Goal: Task Accomplishment & Management: Use online tool/utility

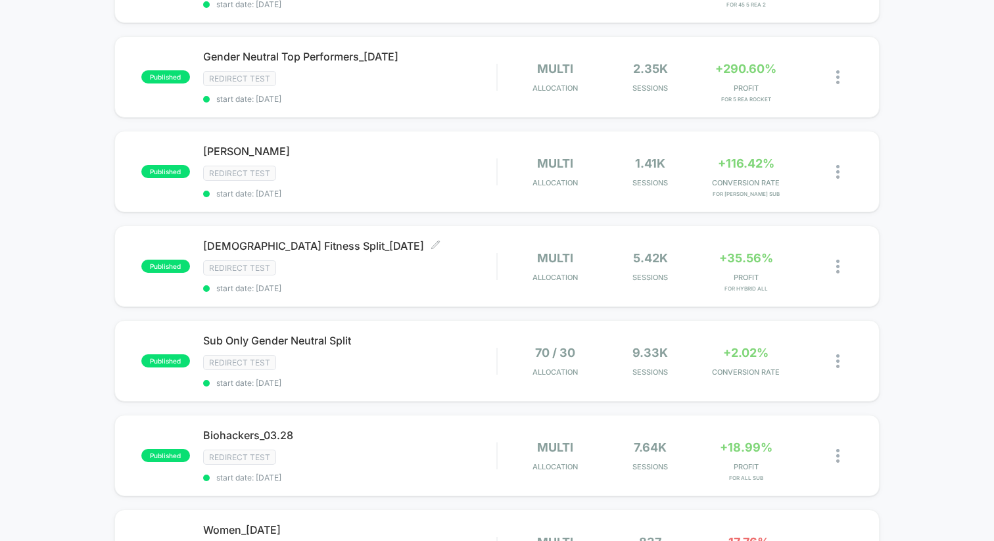
scroll to position [716, 0]
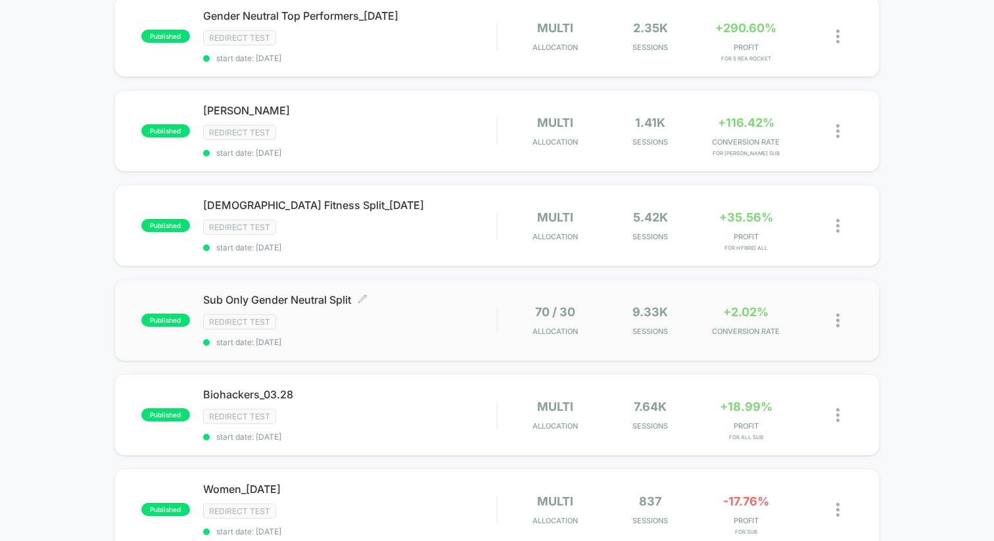
click at [329, 293] on span "Sub Only Gender Neutral Split Click to edit experience details" at bounding box center [349, 299] width 293 height 13
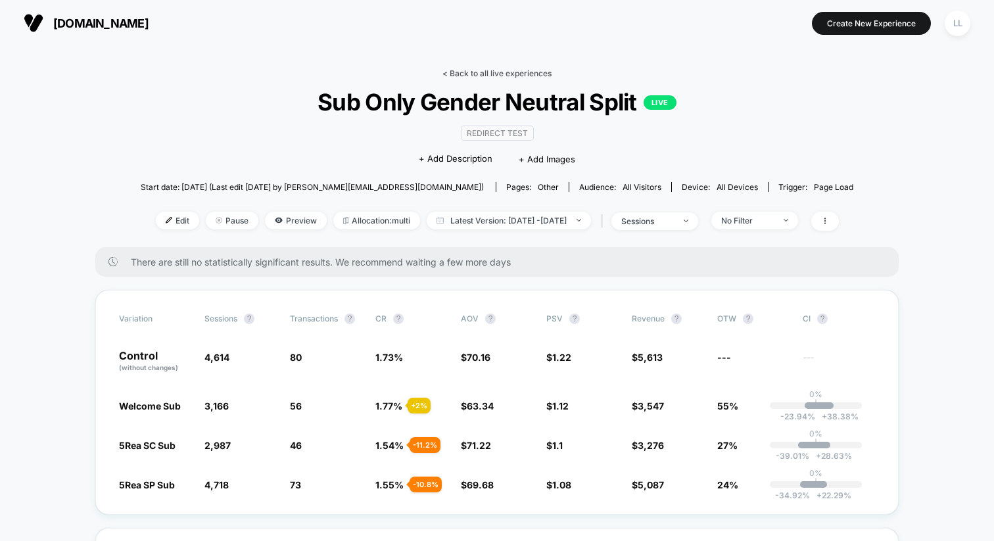
click at [519, 77] on link "< Back to all live experiences" at bounding box center [497, 73] width 109 height 10
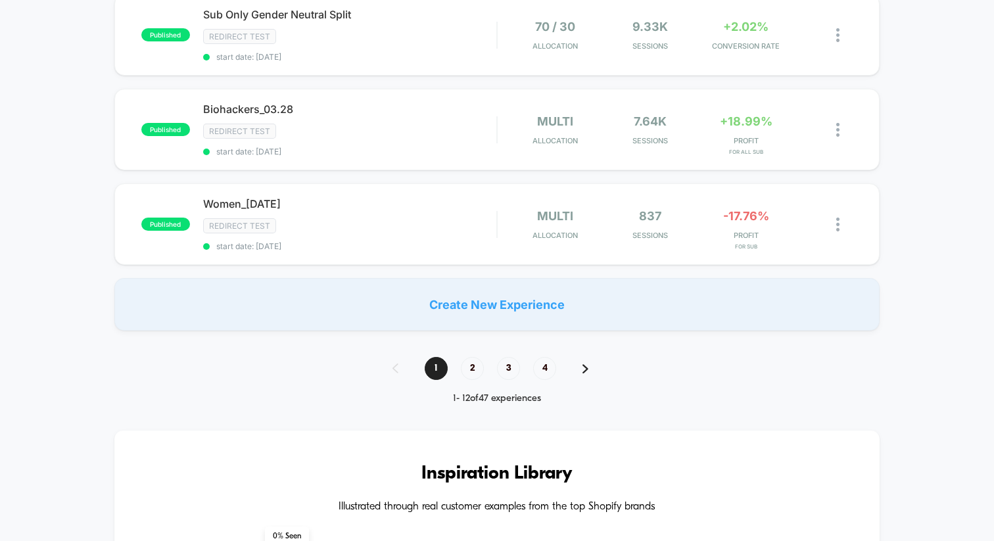
scroll to position [1067, 0]
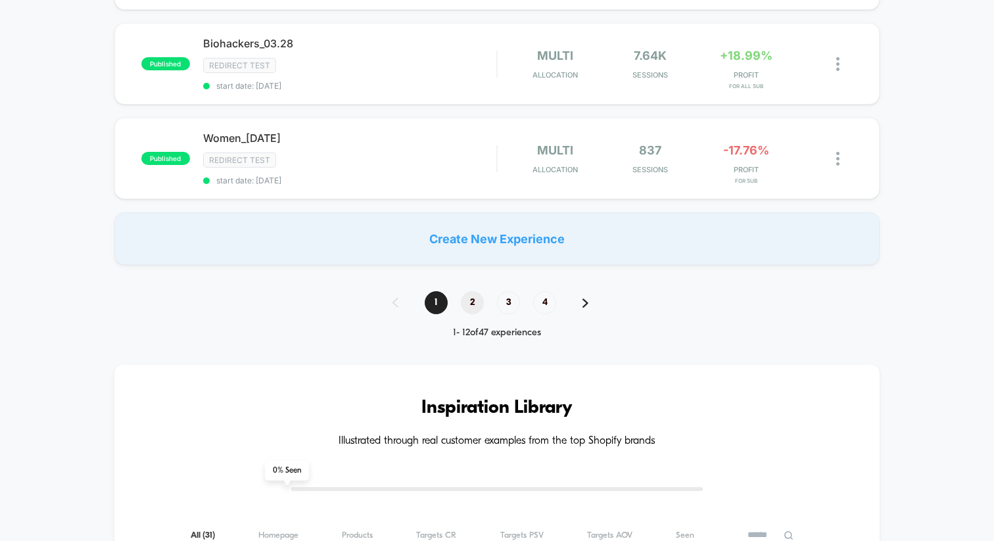
click at [474, 299] on span "2" at bounding box center [472, 302] width 23 height 23
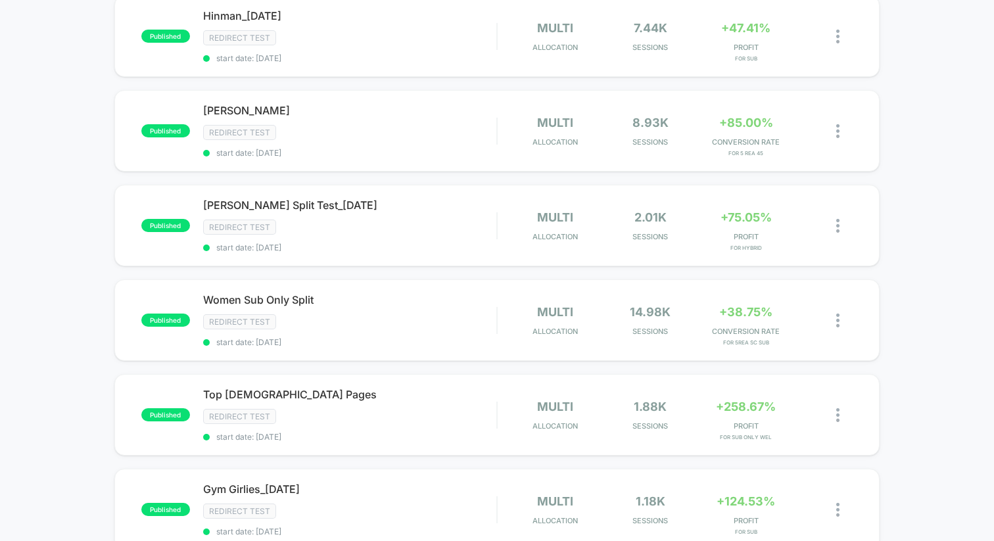
scroll to position [263, 0]
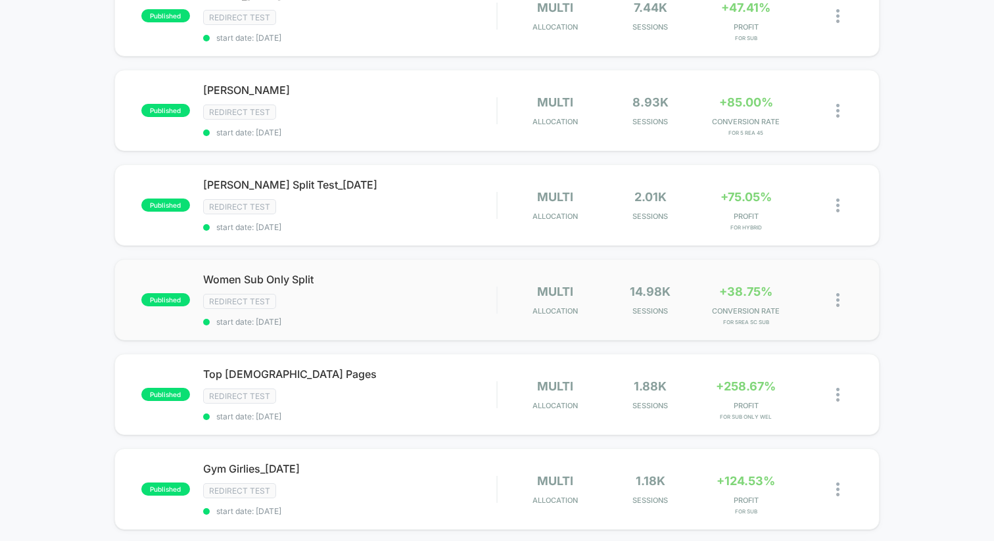
click at [276, 264] on div "published Women Sub Only Split Redirect Test start date: [DATE] multi Allocatio…" at bounding box center [496, 300] width 765 height 82
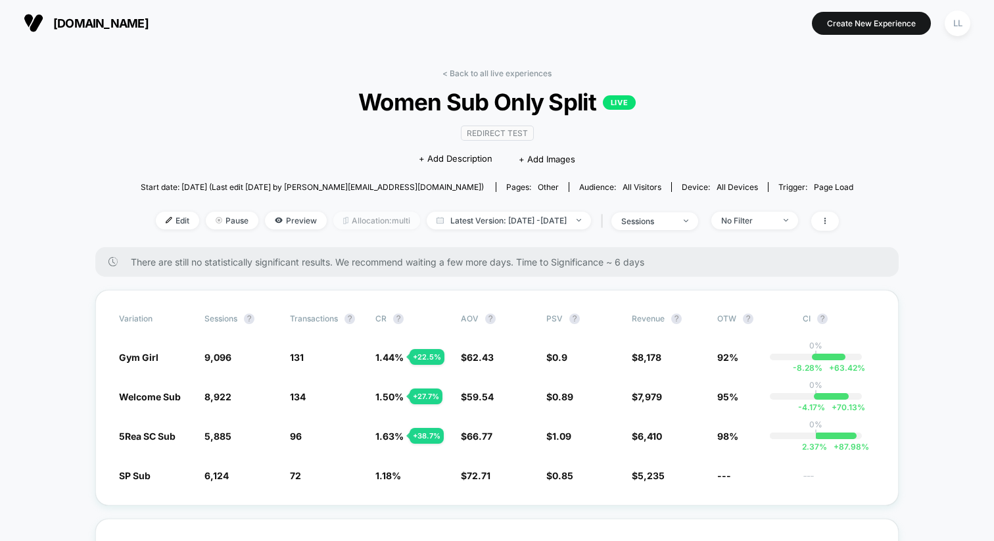
click at [358, 218] on span "Allocation: multi" at bounding box center [376, 221] width 87 height 18
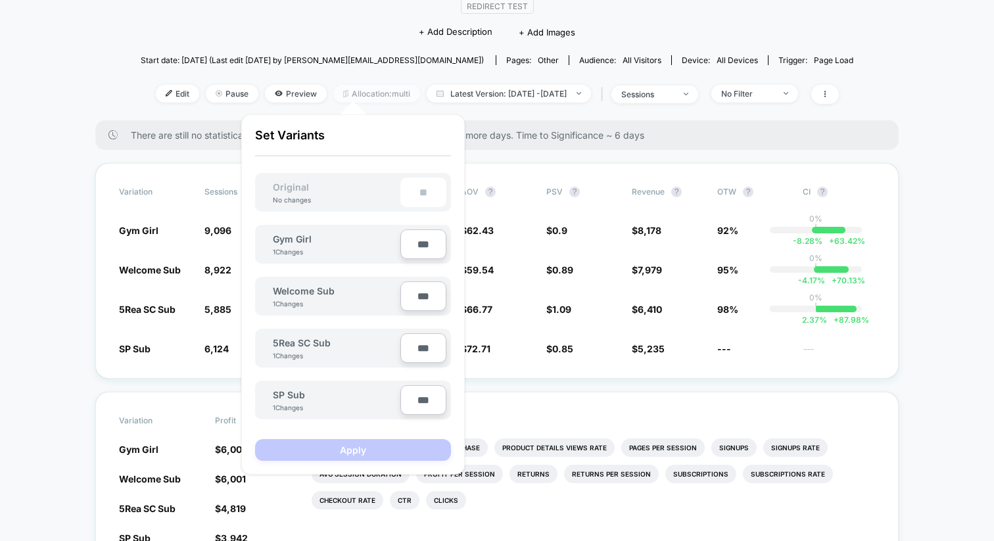
scroll to position [126, 0]
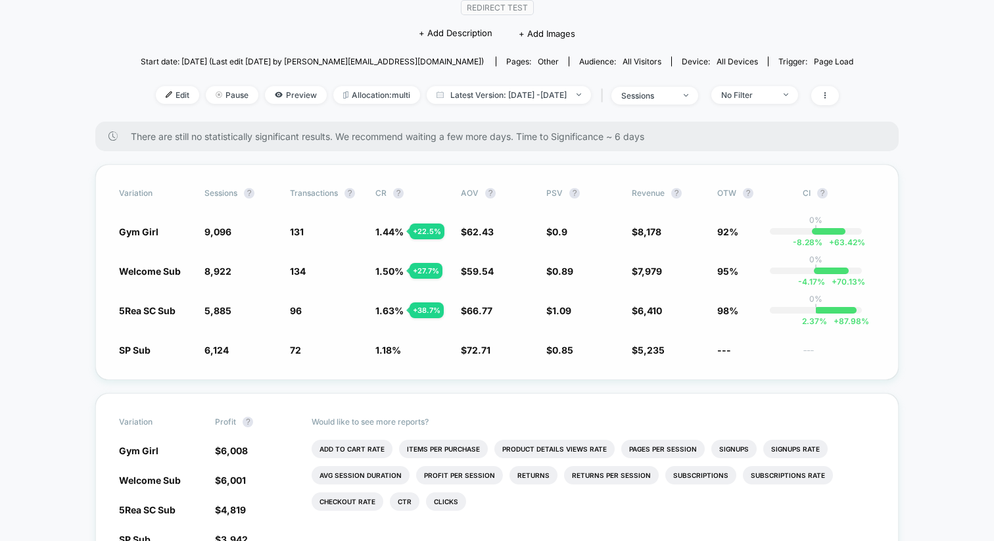
click at [95, 307] on div "Variation Sessions ? Transactions ? CR ? AOV ? PSV ? Revenue ? OTW ? CI ? Gym G…" at bounding box center [497, 272] width 804 height 216
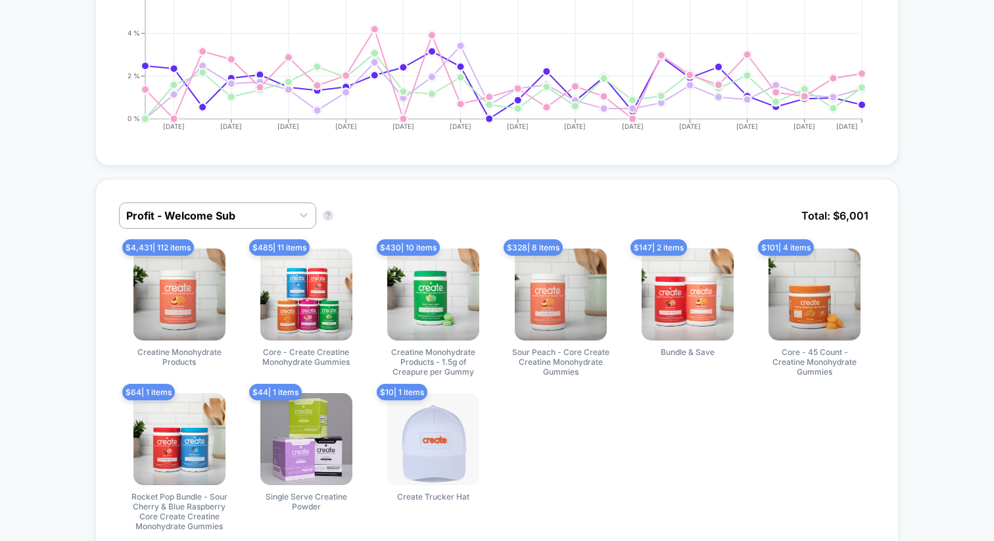
scroll to position [849, 0]
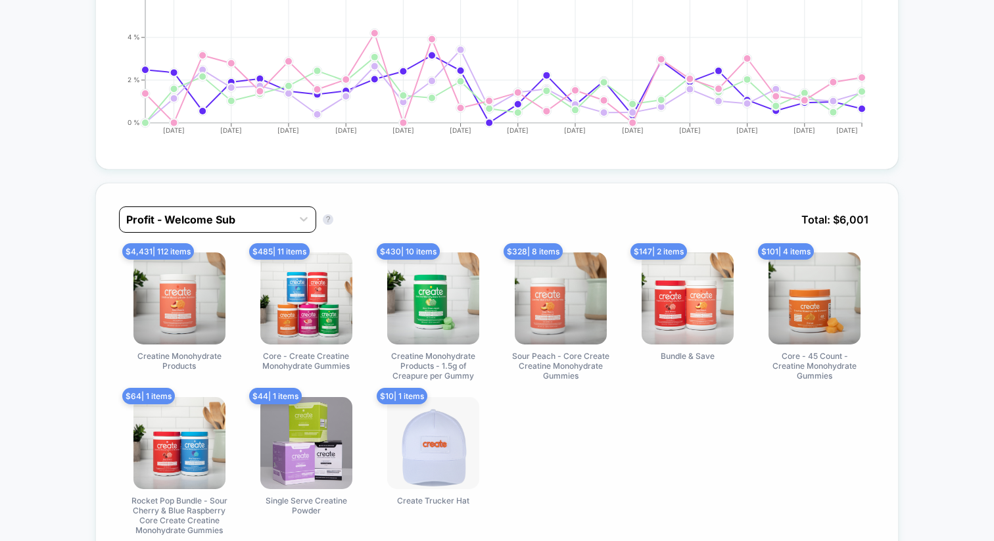
click at [186, 221] on div at bounding box center [205, 220] width 159 height 16
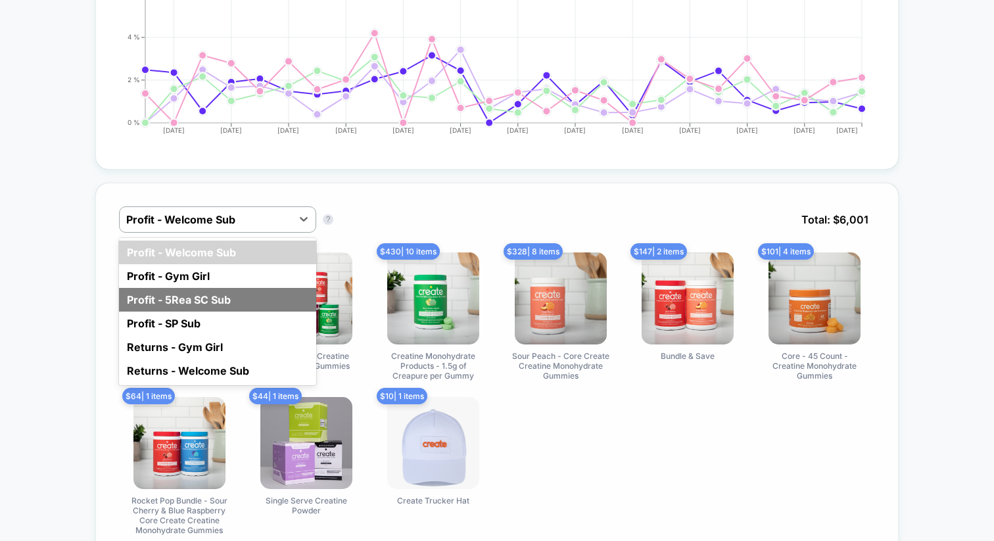
click at [181, 300] on div "Profit - 5Rea SC Sub" at bounding box center [217, 300] width 197 height 24
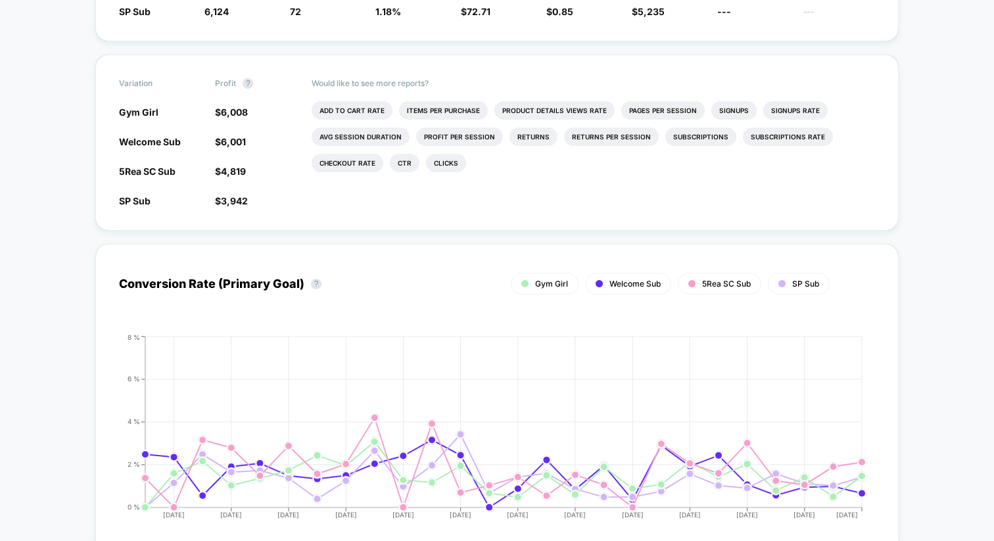
scroll to position [0, 0]
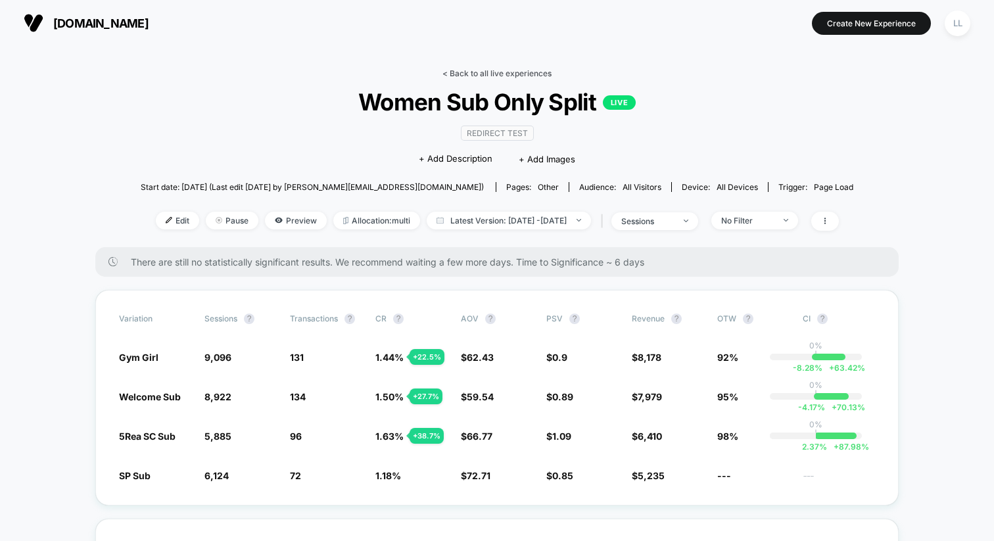
click at [502, 74] on link "< Back to all live experiences" at bounding box center [497, 73] width 109 height 10
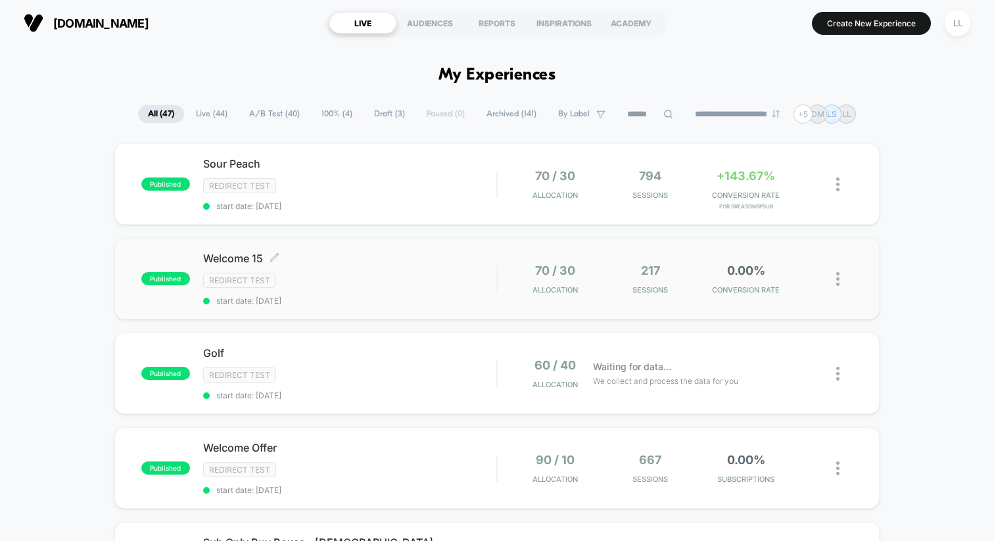
click at [308, 282] on div "Redirect Test" at bounding box center [349, 280] width 293 height 15
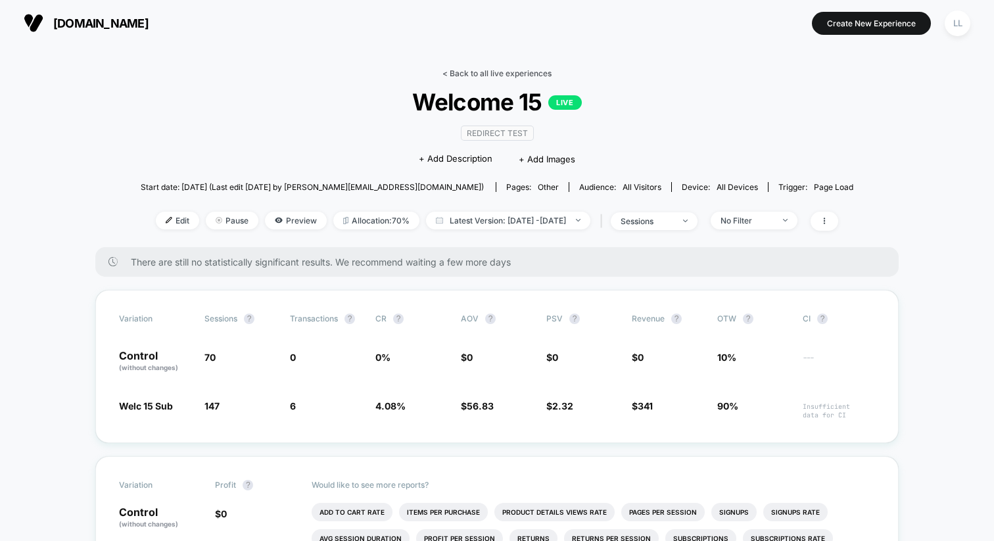
click at [475, 73] on link "< Back to all live experiences" at bounding box center [497, 73] width 109 height 10
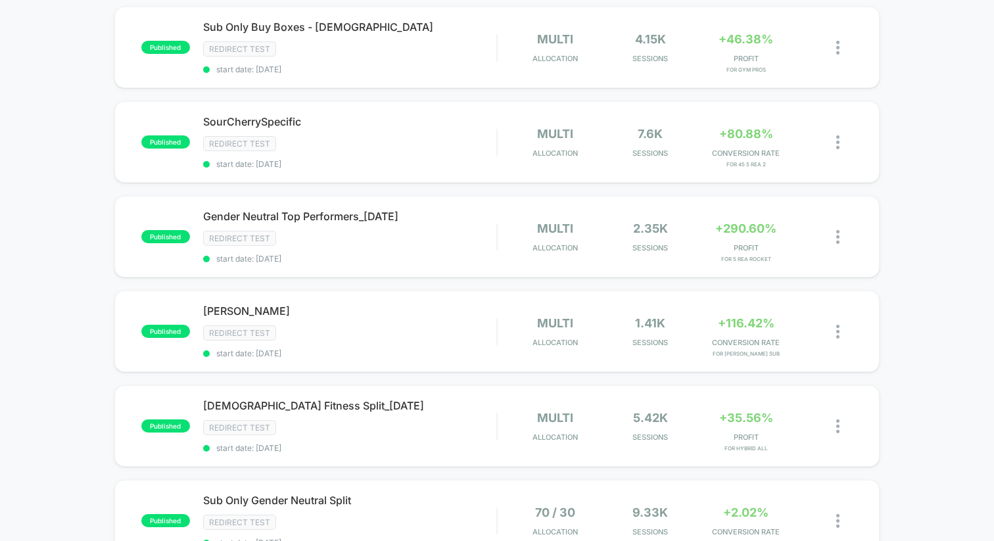
scroll to position [1284, 0]
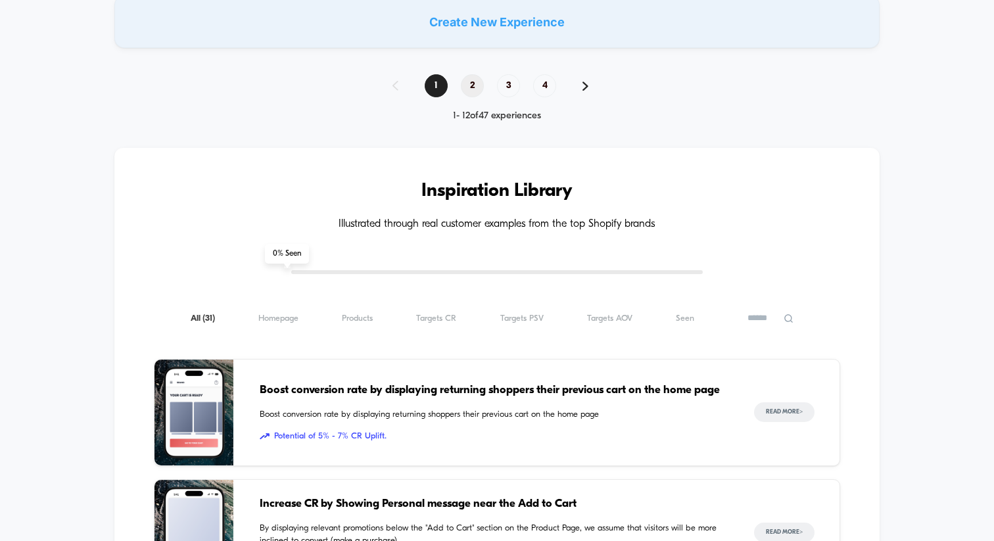
click at [470, 74] on span "2" at bounding box center [472, 85] width 23 height 23
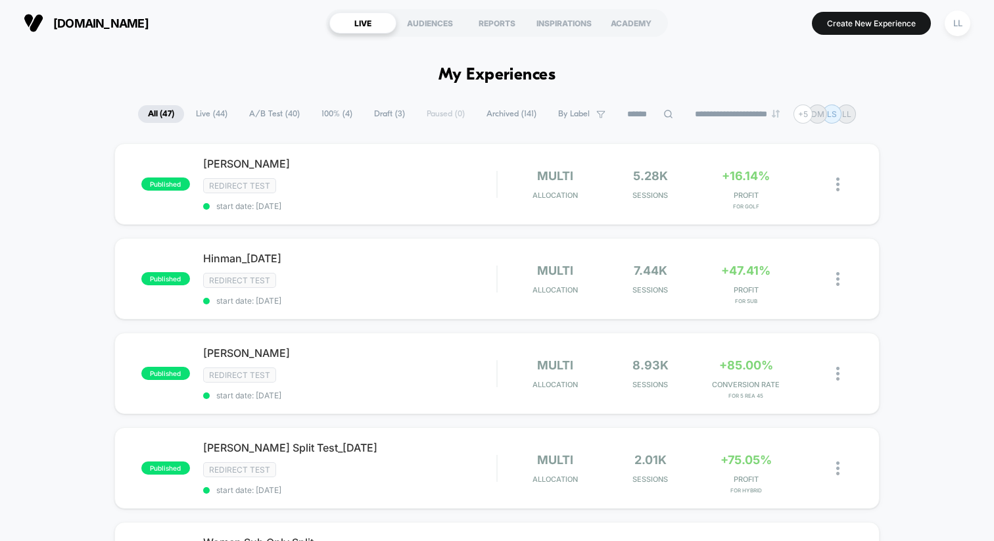
scroll to position [577, 0]
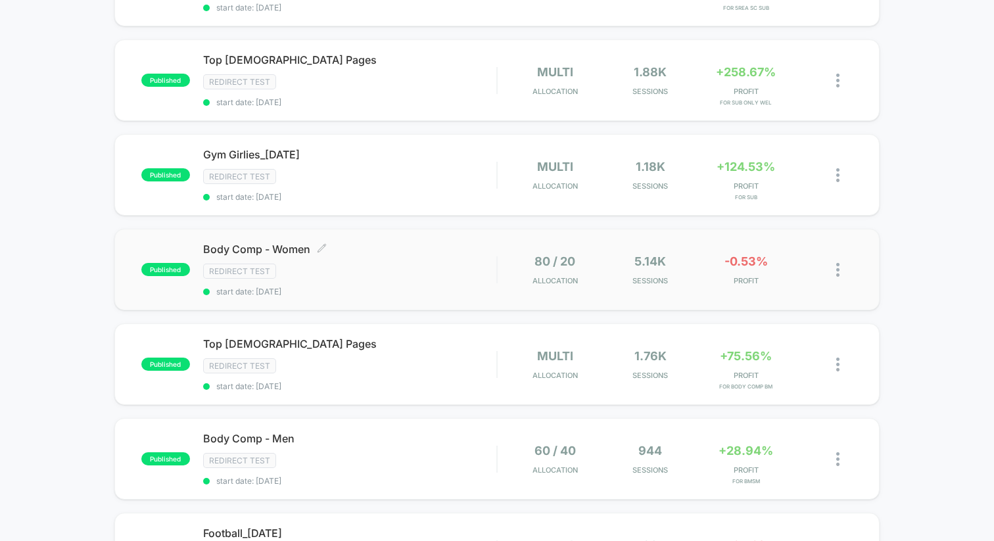
click at [297, 243] on span "Body Comp - Women Click to edit experience details" at bounding box center [349, 249] width 293 height 13
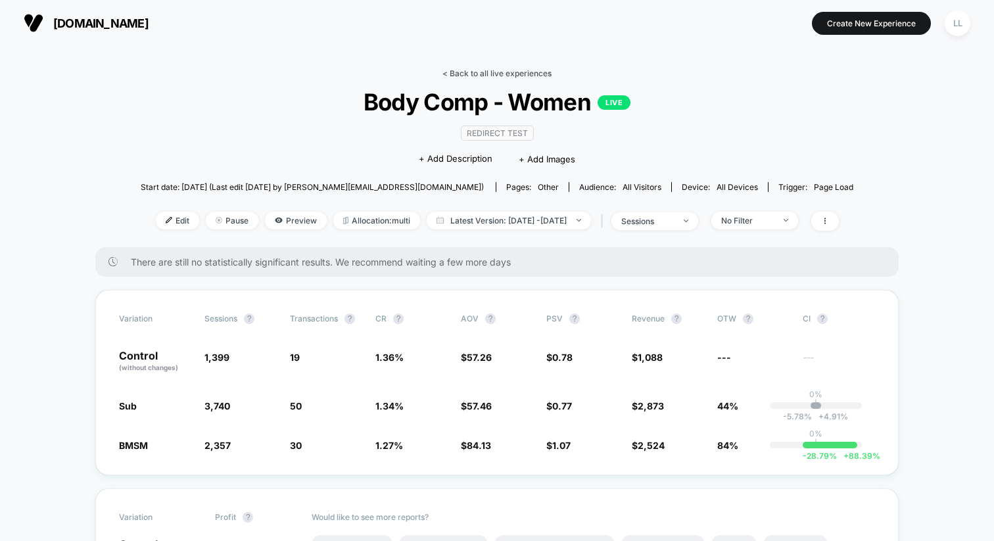
click at [483, 75] on link "< Back to all live experiences" at bounding box center [497, 73] width 109 height 10
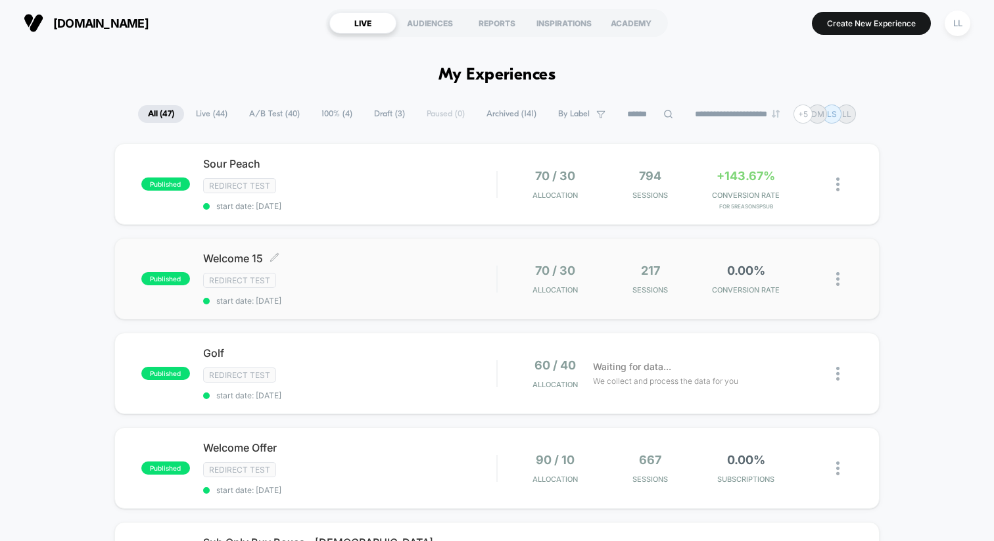
click at [333, 285] on div "Redirect Test" at bounding box center [349, 280] width 293 height 15
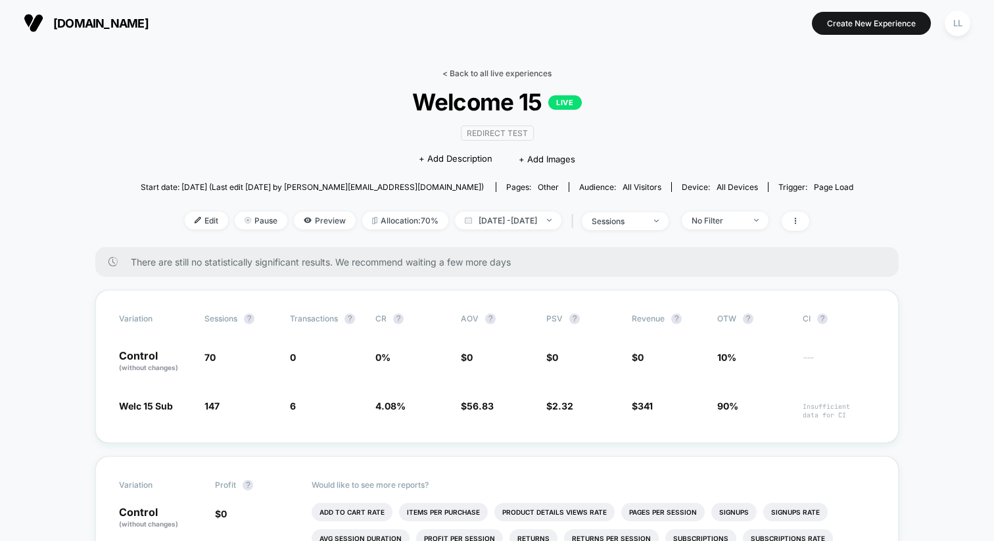
click at [483, 72] on link "< Back to all live experiences" at bounding box center [497, 73] width 109 height 10
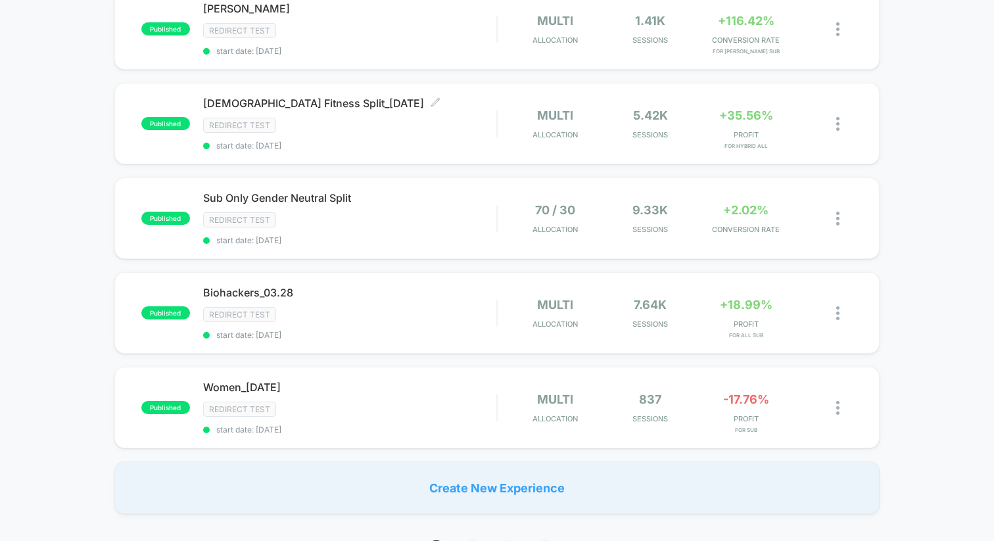
scroll to position [819, 0]
click at [472, 539] on span "2" at bounding box center [472, 550] width 23 height 23
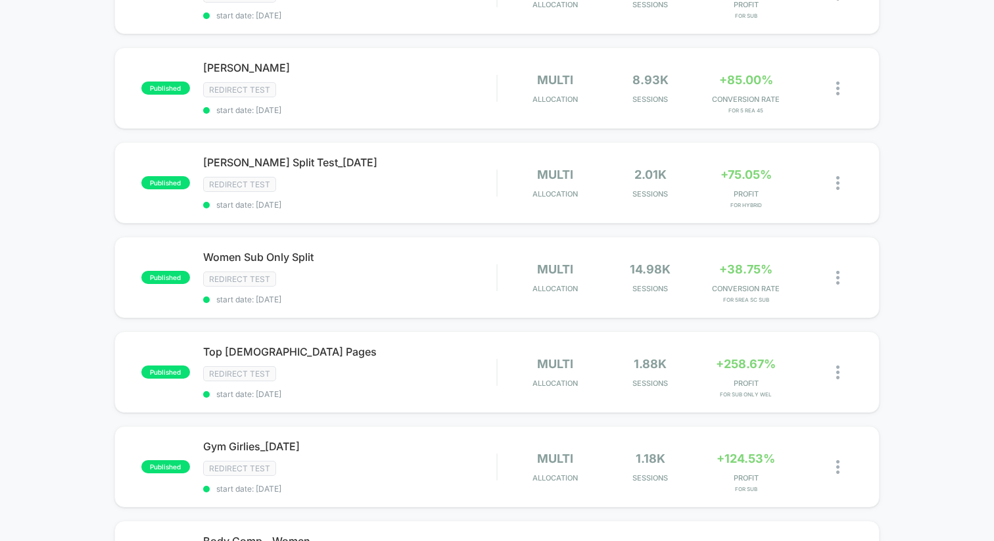
scroll to position [305, 0]
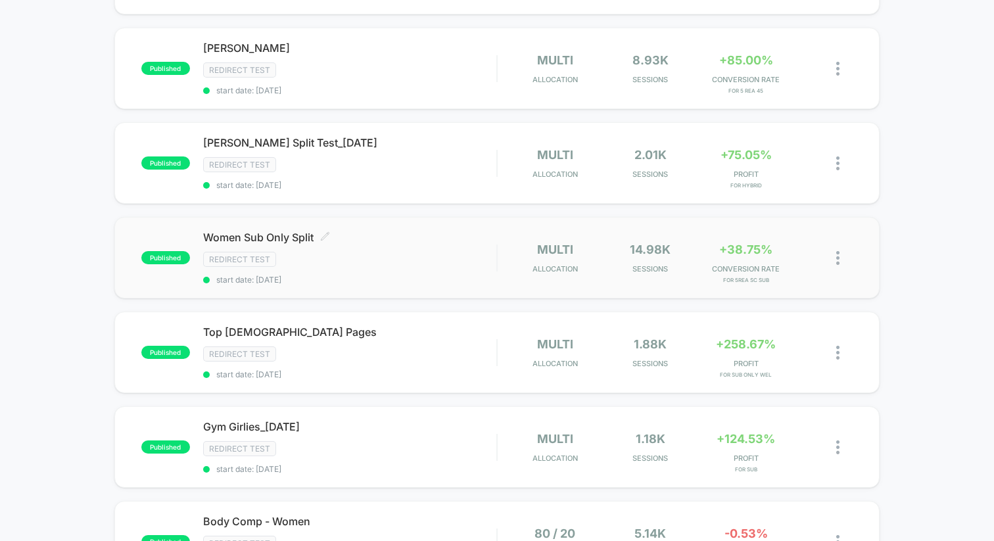
click at [330, 231] on icon at bounding box center [325, 236] width 10 height 10
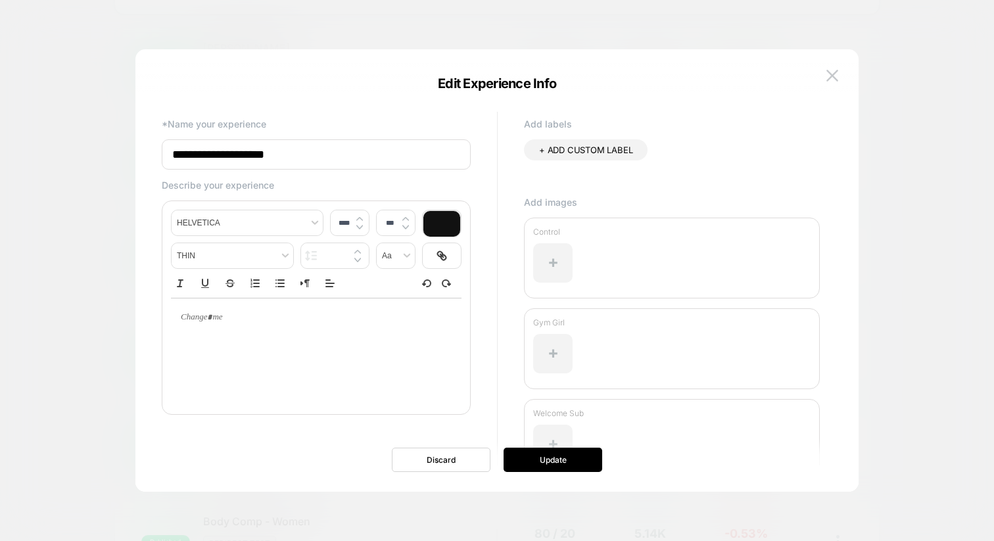
click at [49, 228] on div at bounding box center [497, 270] width 994 height 541
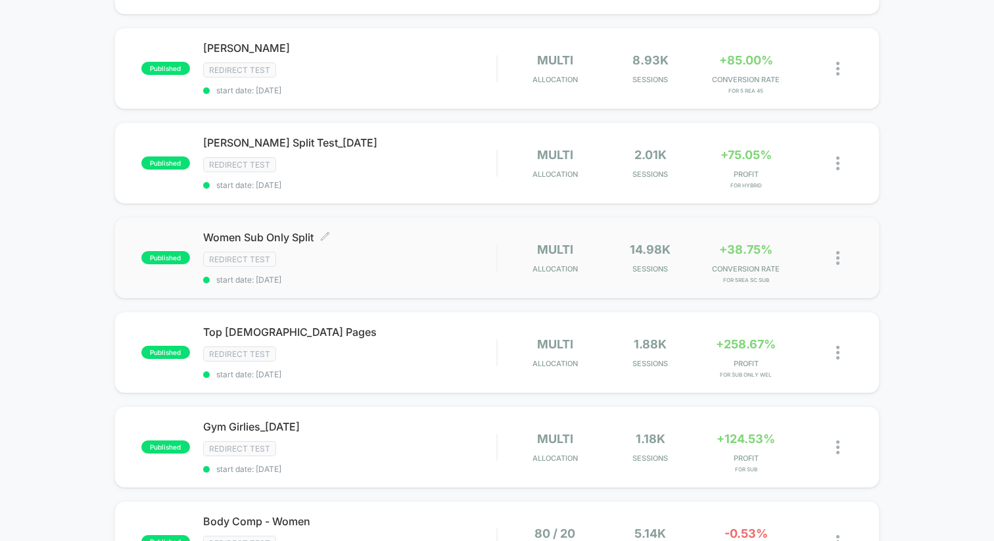
click at [346, 266] on div "Women Sub Only Split Click to edit experience details Click to edit experience …" at bounding box center [349, 258] width 293 height 54
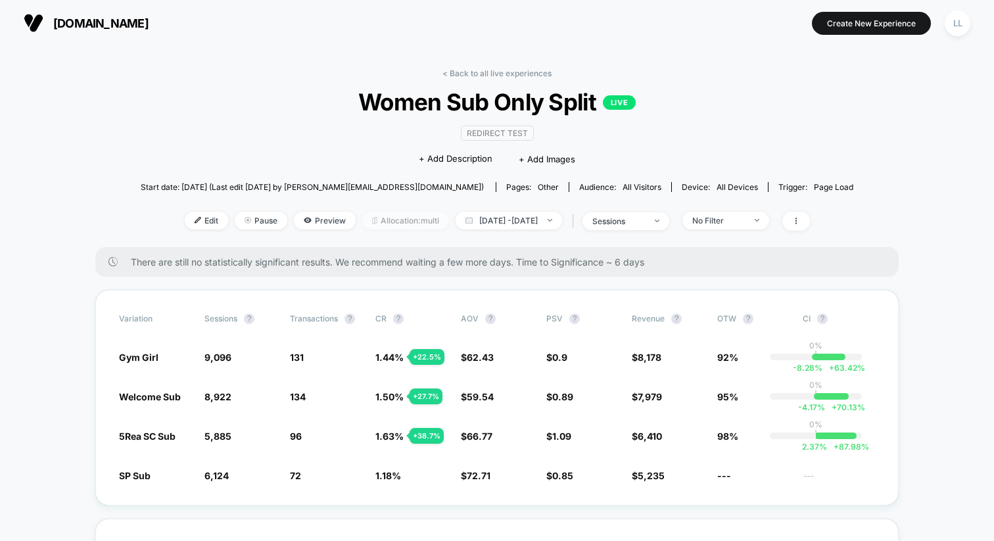
click at [368, 216] on span "Allocation: multi" at bounding box center [405, 221] width 87 height 18
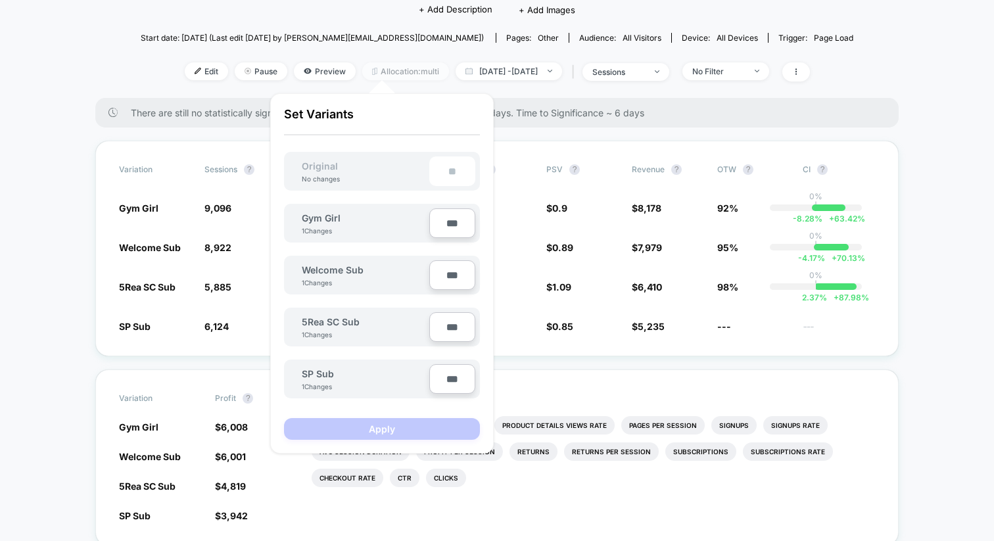
scroll to position [148, 0]
click at [186, 71] on span "Edit" at bounding box center [206, 73] width 43 height 18
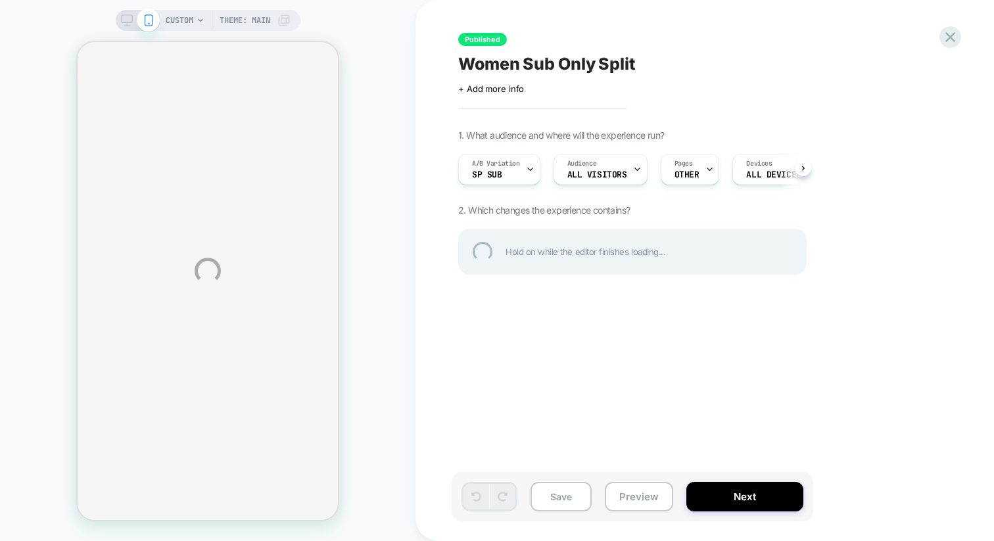
click at [495, 158] on div "CUSTOM Theme: MAIN Published Women Sub Only Split Click to edit experience deta…" at bounding box center [497, 270] width 994 height 541
click at [525, 172] on div "CUSTOM Theme: MAIN Published Women Sub Only Split Click to edit experience deta…" at bounding box center [497, 270] width 994 height 541
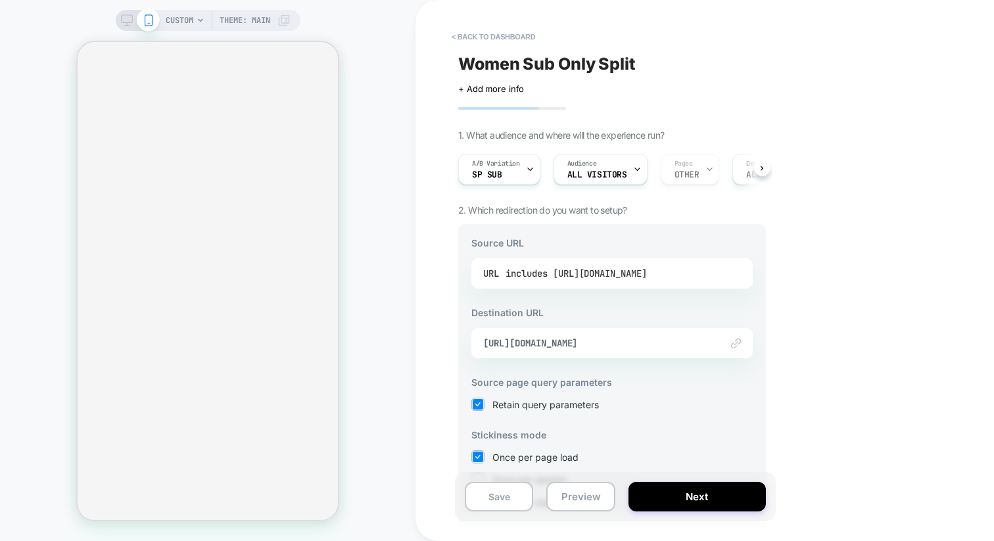
click at [606, 272] on div "includes [URL][DOMAIN_NAME]" at bounding box center [576, 274] width 141 height 20
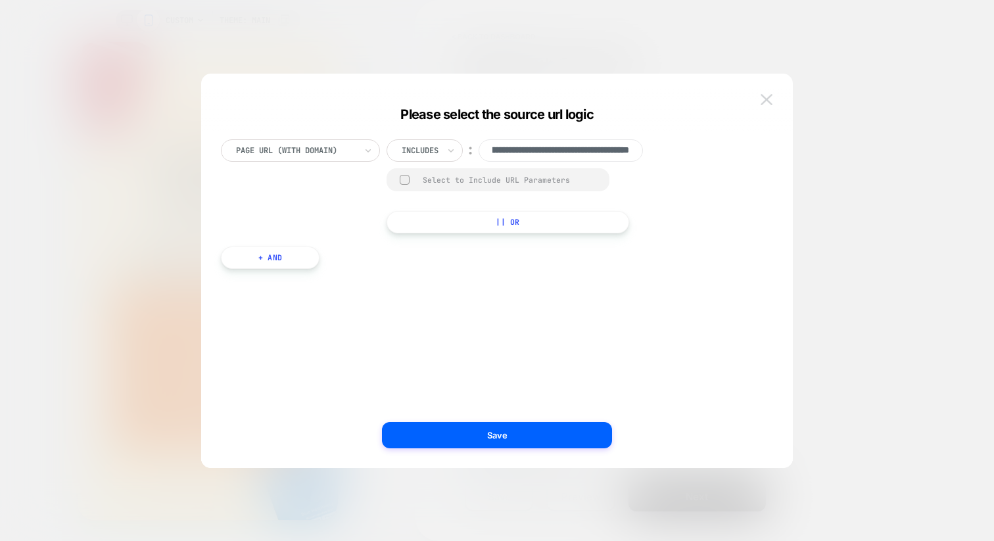
click at [766, 96] on img at bounding box center [767, 99] width 12 height 11
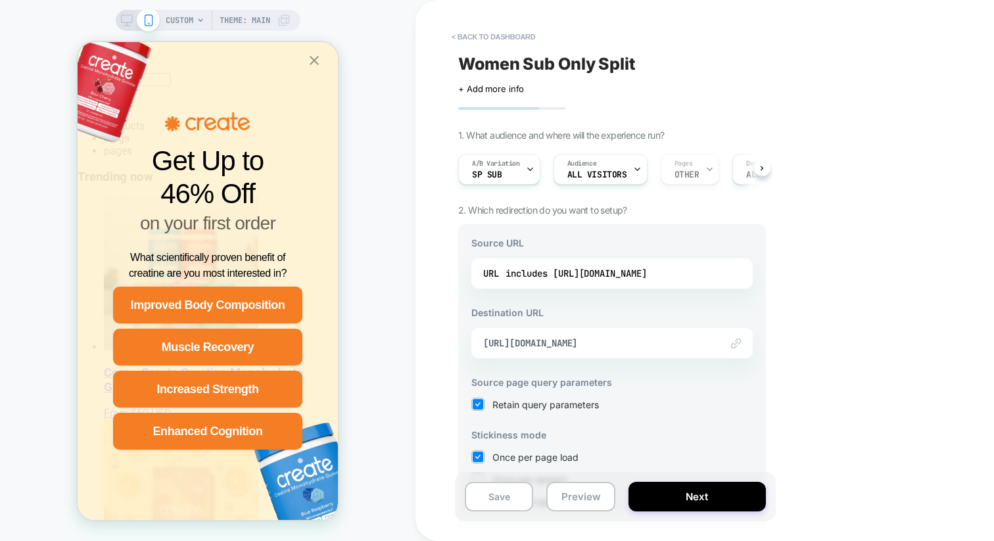
click at [318, 62] on icon "Close popup" at bounding box center [314, 61] width 16 height 16
click at [461, 37] on button "< back to dashboard" at bounding box center [493, 36] width 97 height 21
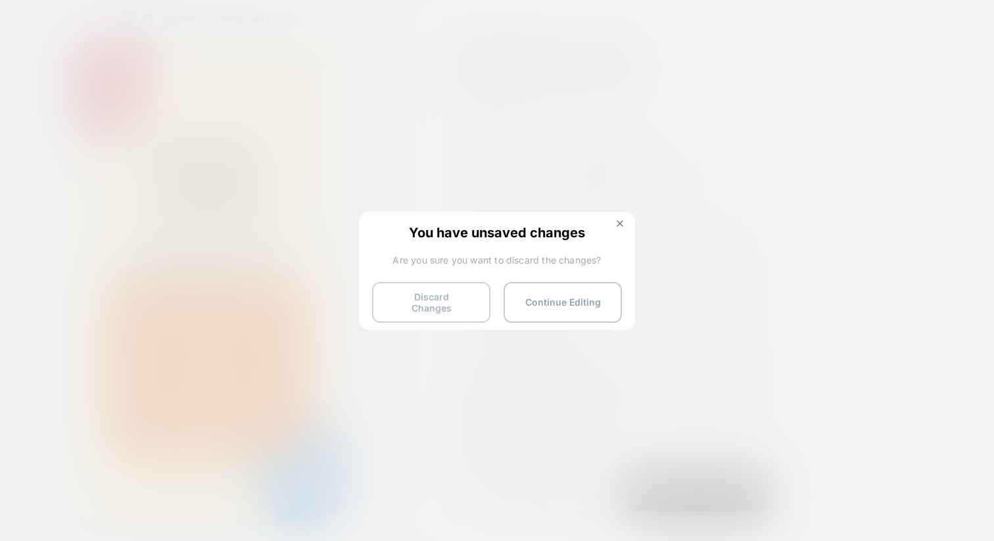
click at [452, 297] on button "Discard Changes" at bounding box center [431, 302] width 118 height 41
